Goal: Find specific fact: Find specific fact

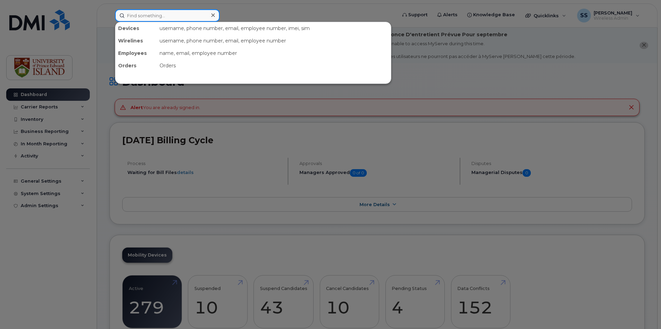
click at [139, 9] on input at bounding box center [167, 15] width 105 height 12
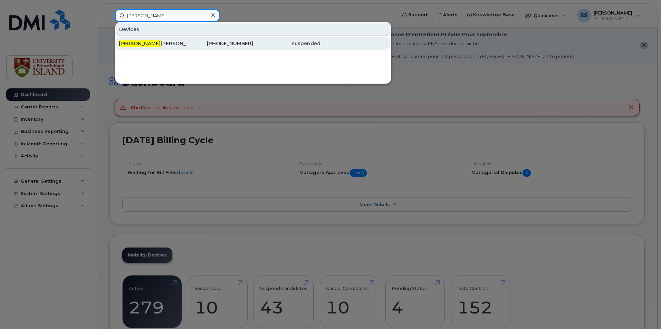
type input "[PERSON_NAME]"
click at [147, 45] on div "[PERSON_NAME]" at bounding box center [152, 43] width 67 height 7
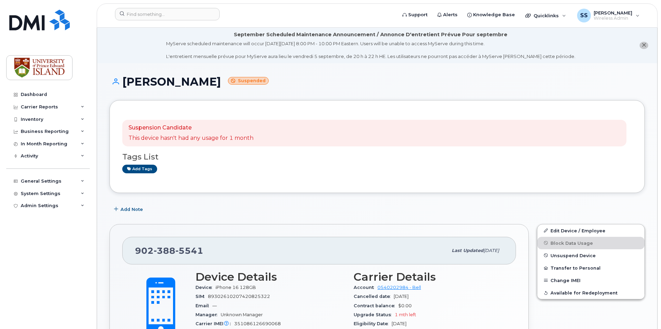
drag, startPoint x: 122, startPoint y: 83, endPoint x: 232, endPoint y: 85, distance: 109.8
click at [232, 85] on h1 "Manish Chaudhary Suspended" at bounding box center [376, 82] width 535 height 12
click at [233, 88] on div "Manish Chaudhary Suspended" at bounding box center [376, 88] width 535 height 25
click at [184, 246] on span "5541" at bounding box center [189, 250] width 28 height 10
click at [184, 249] on span "5541" at bounding box center [189, 250] width 28 height 10
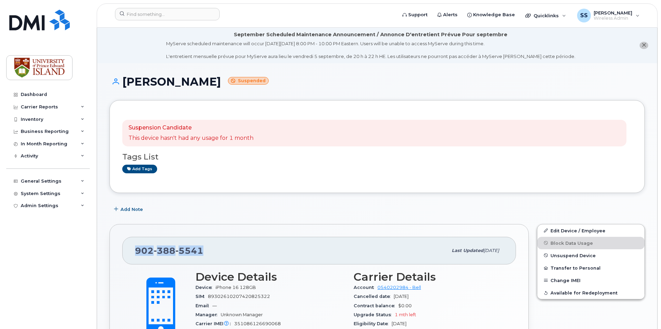
drag, startPoint x: 210, startPoint y: 248, endPoint x: 97, endPoint y: 242, distance: 112.7
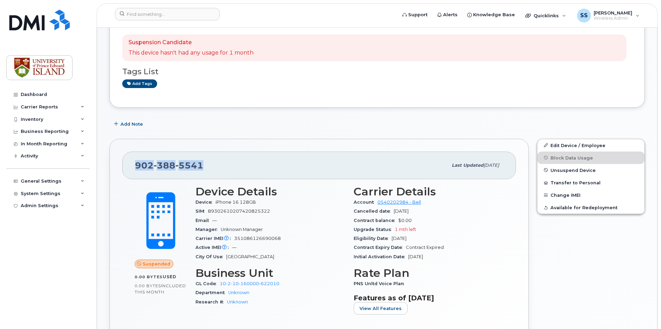
scroll to position [35, 0]
